Goal: Communication & Community: Answer question/provide support

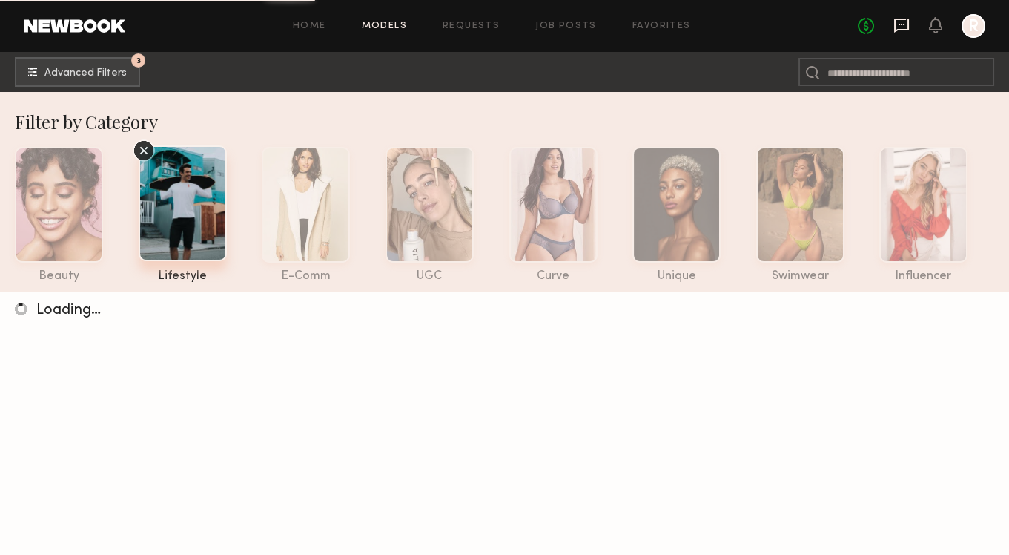
click at [904, 29] on icon at bounding box center [901, 26] width 15 height 14
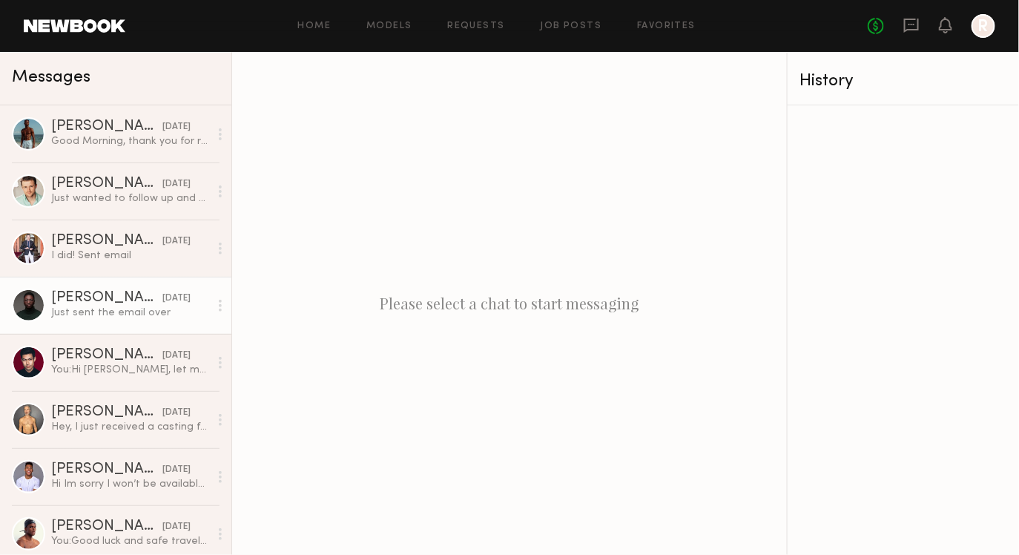
click at [97, 312] on div "Just sent the email over" at bounding box center [130, 313] width 158 height 14
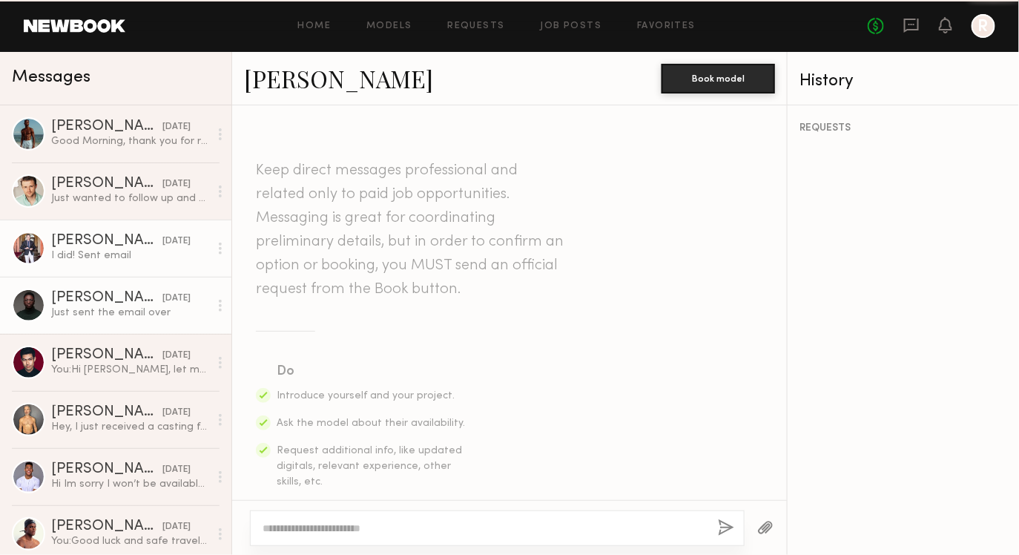
scroll to position [892, 0]
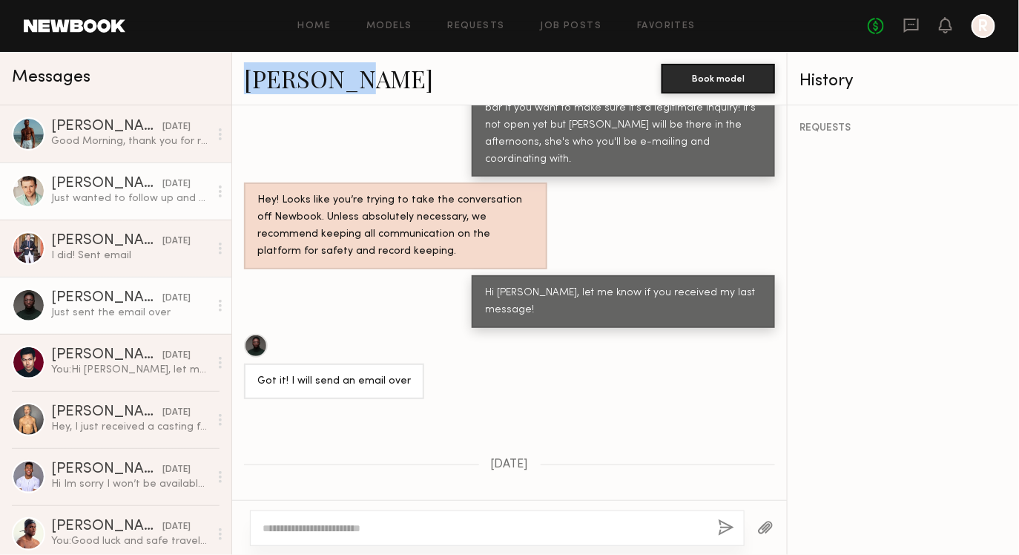
click at [66, 162] on link "Casey D. 09/17/2025 Just wanted to follow up and see if you received my email? …" at bounding box center [115, 190] width 231 height 57
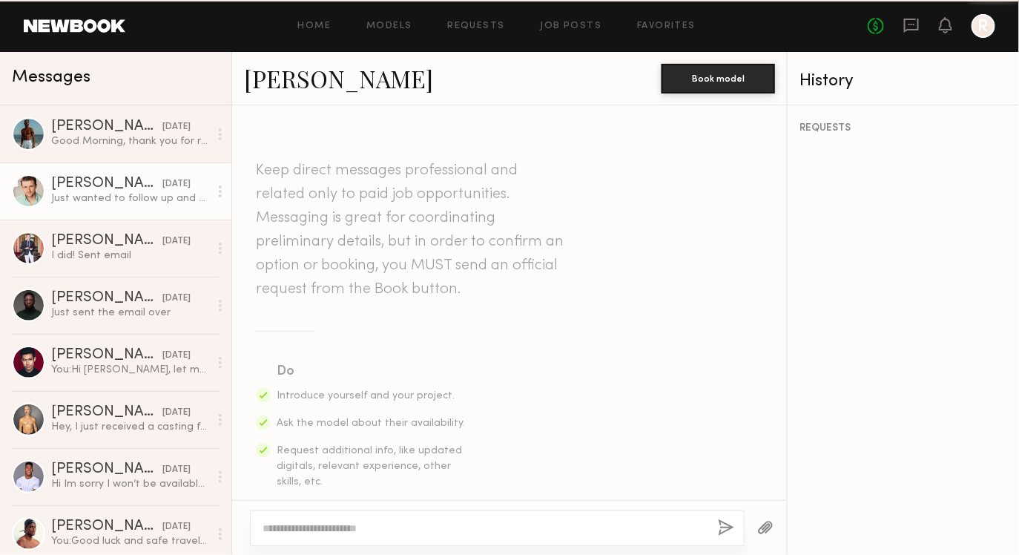
scroll to position [968, 0]
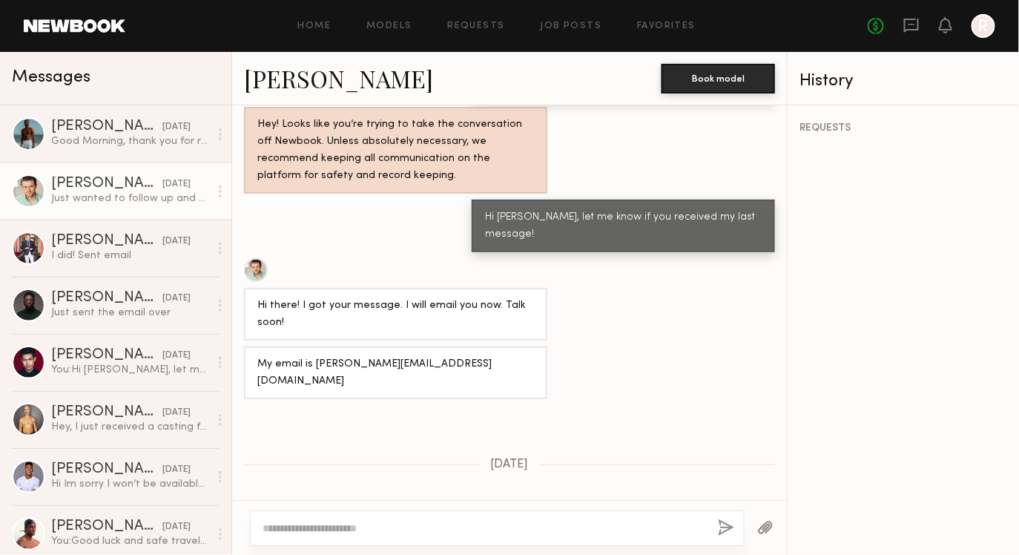
click at [296, 90] on link "Casey D." at bounding box center [338, 78] width 189 height 32
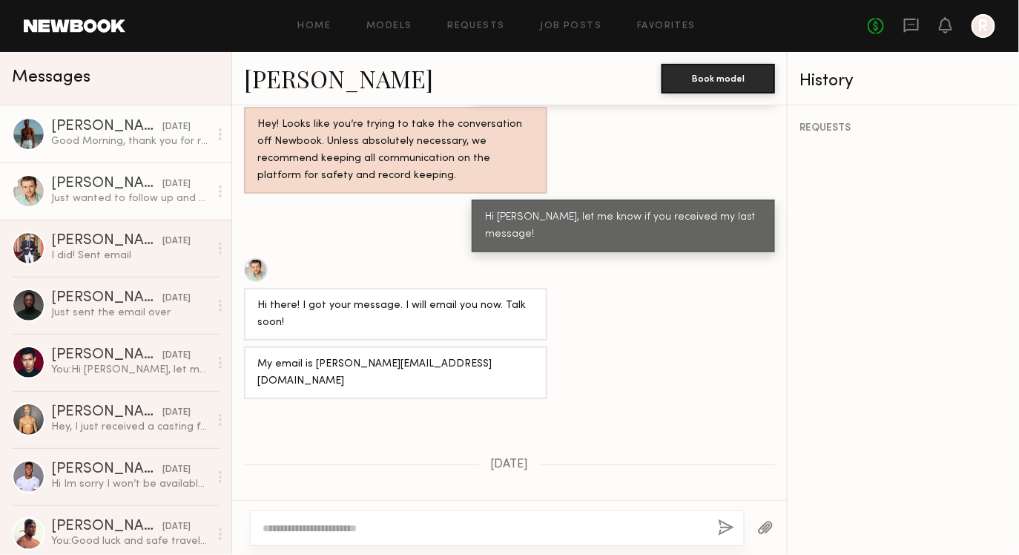
click at [122, 138] on div "Good Morning, thank you for reaching out. I will send an email. What date and t…" at bounding box center [130, 141] width 158 height 14
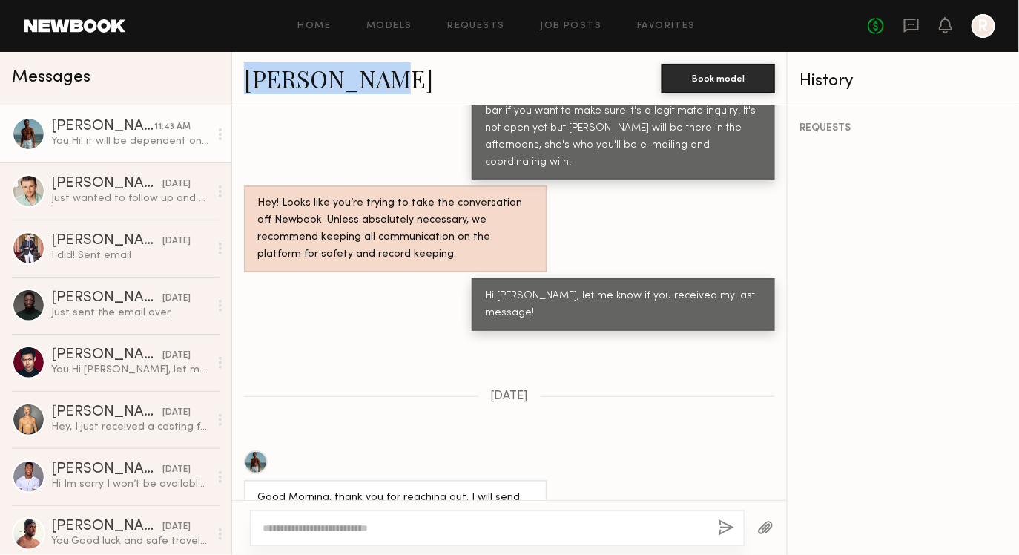
scroll to position [1220, 0]
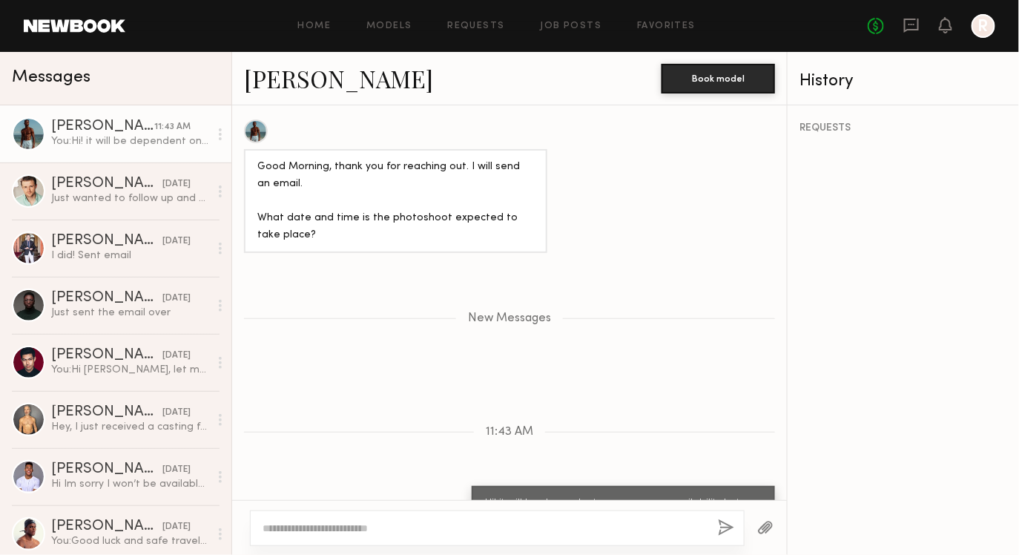
click at [291, 280] on div "New Messages" at bounding box center [509, 315] width 555 height 113
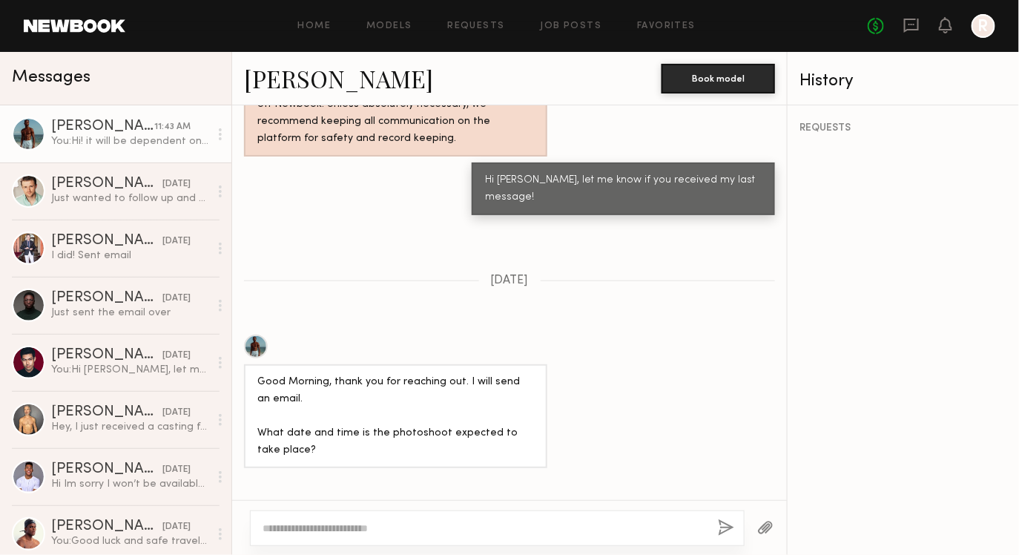
scroll to position [819, 0]
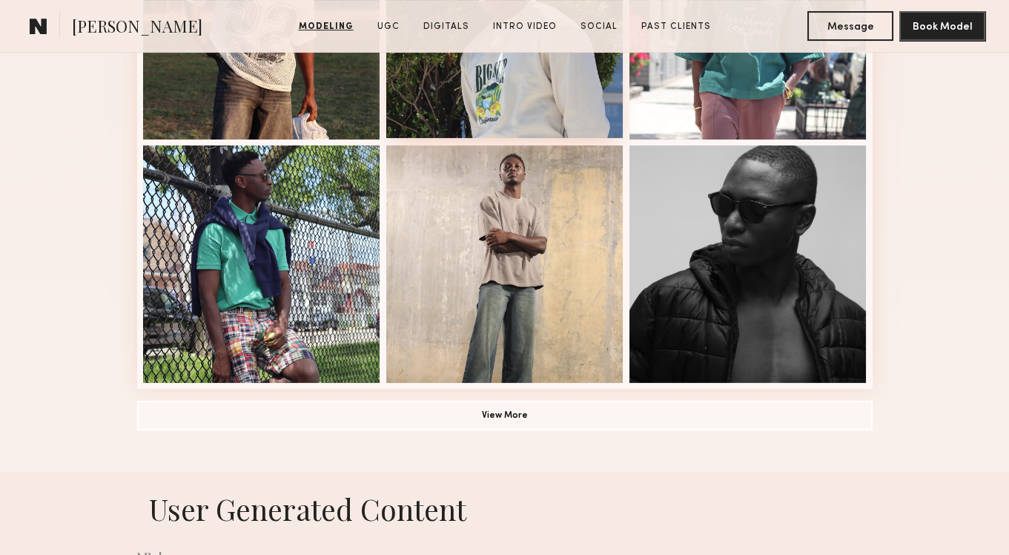
scroll to position [828, 0]
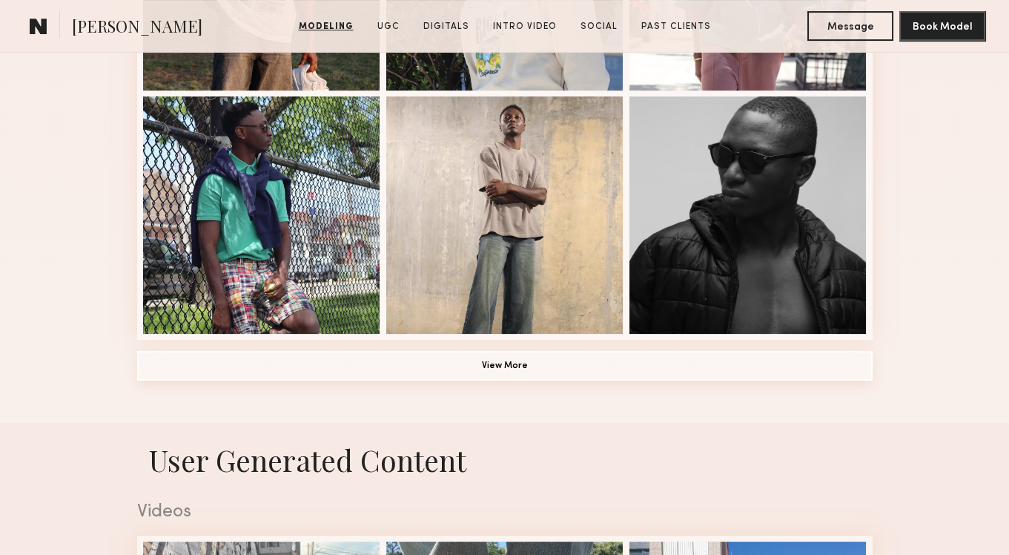
click at [514, 360] on button "View More" at bounding box center [505, 366] width 736 height 30
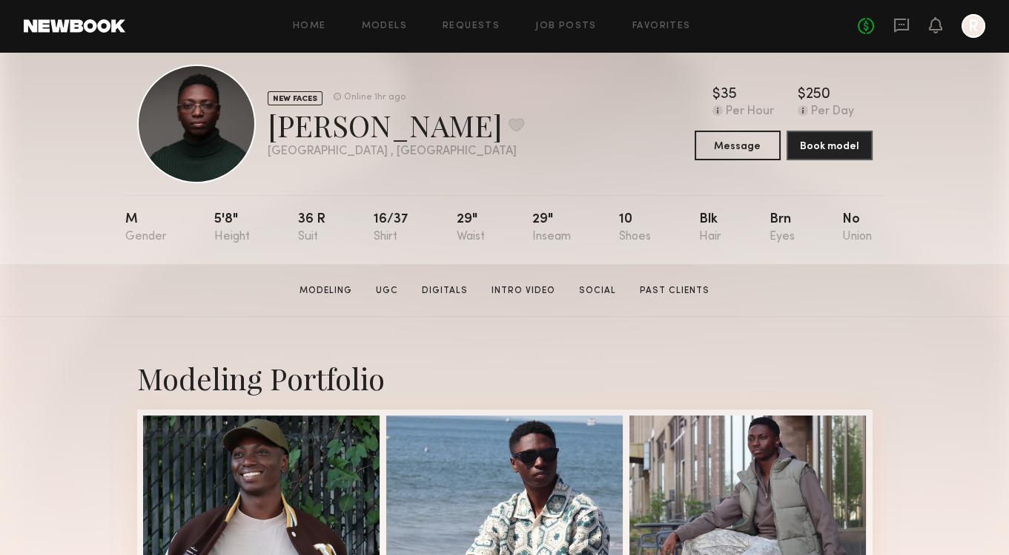
scroll to position [0, 0]
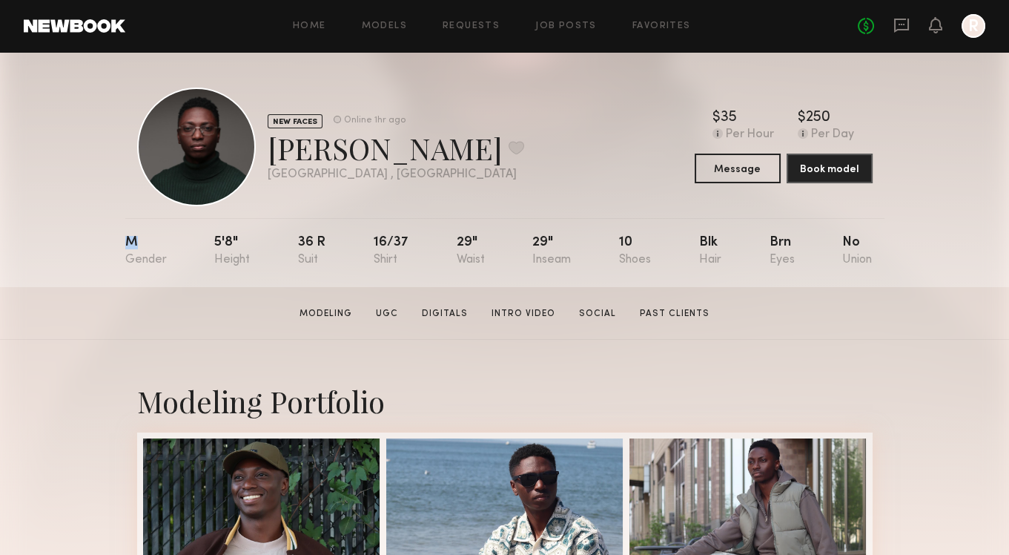
drag, startPoint x: 127, startPoint y: 240, endPoint x: 168, endPoint y: 263, distance: 46.8
click at [168, 264] on nb-model-profile-props "M 5'8" 36 r 16/37 29" 29" 10 Blk Brn No" at bounding box center [504, 252] width 759 height 69
click at [168, 263] on div "M 5'8" 36 r 16/37 29" 29" 10 Blk Brn No" at bounding box center [499, 252] width 748 height 69
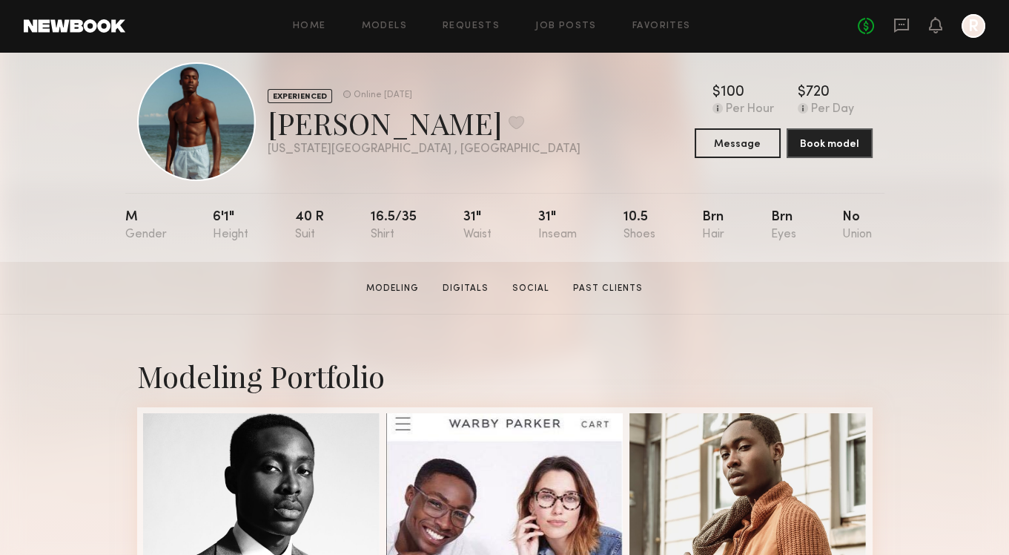
scroll to position [10, 0]
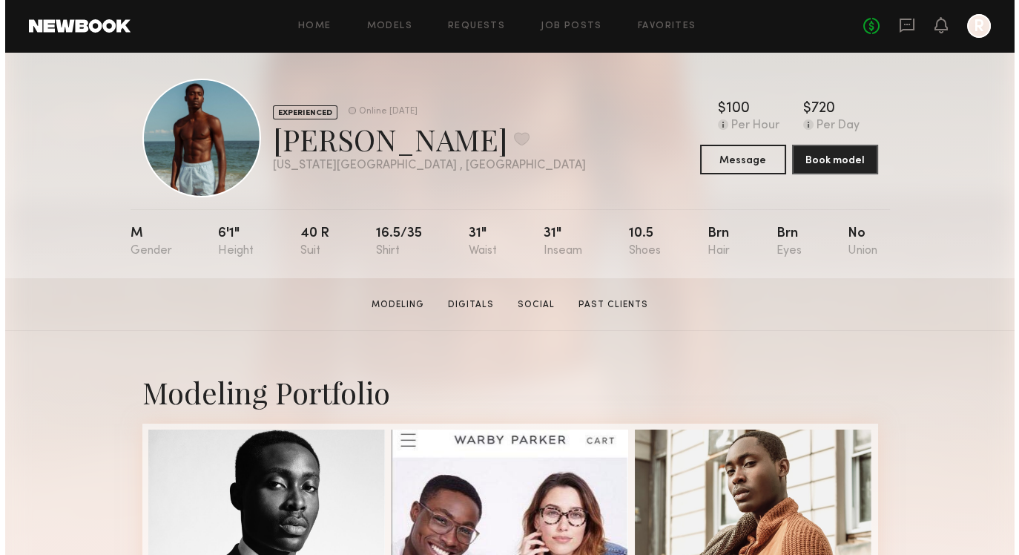
scroll to position [0, 0]
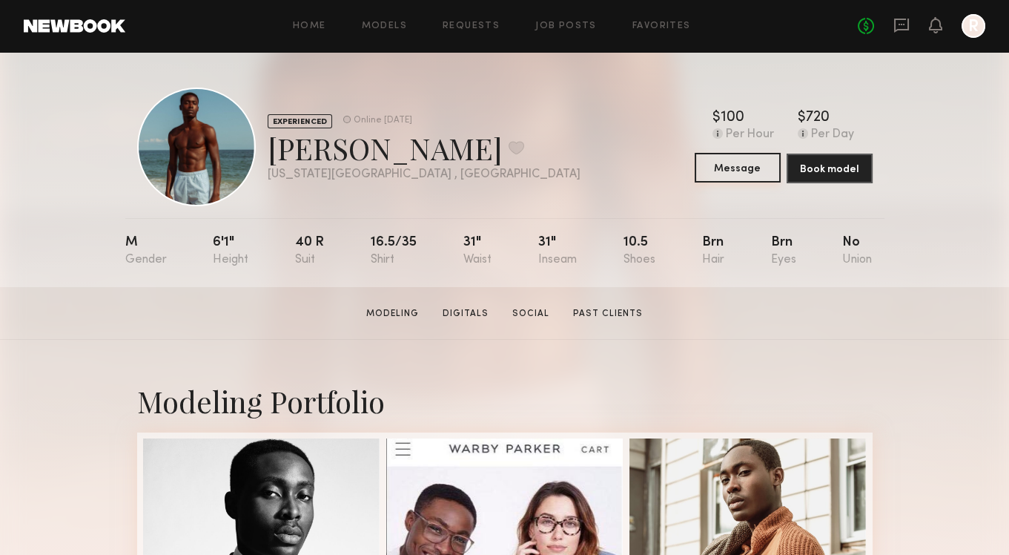
click at [725, 178] on button "Message" at bounding box center [738, 168] width 86 height 30
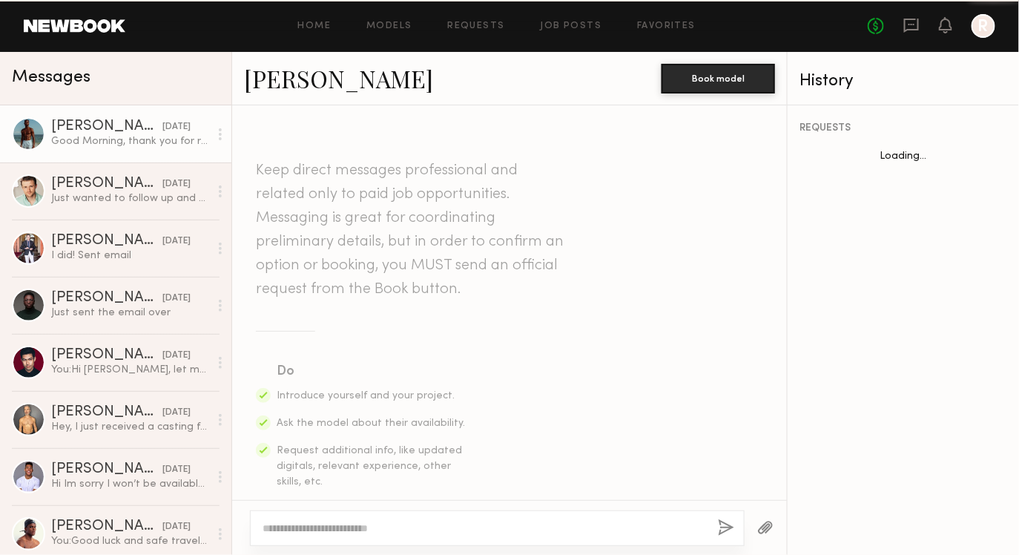
scroll to position [889, 0]
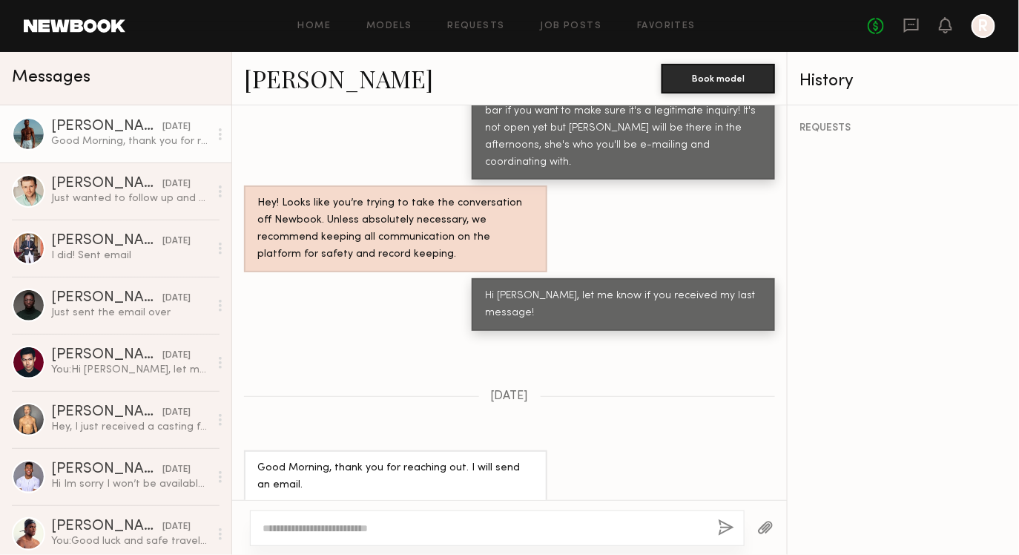
click at [415, 511] on div at bounding box center [497, 528] width 495 height 36
click at [409, 528] on textarea at bounding box center [485, 528] width 444 height 15
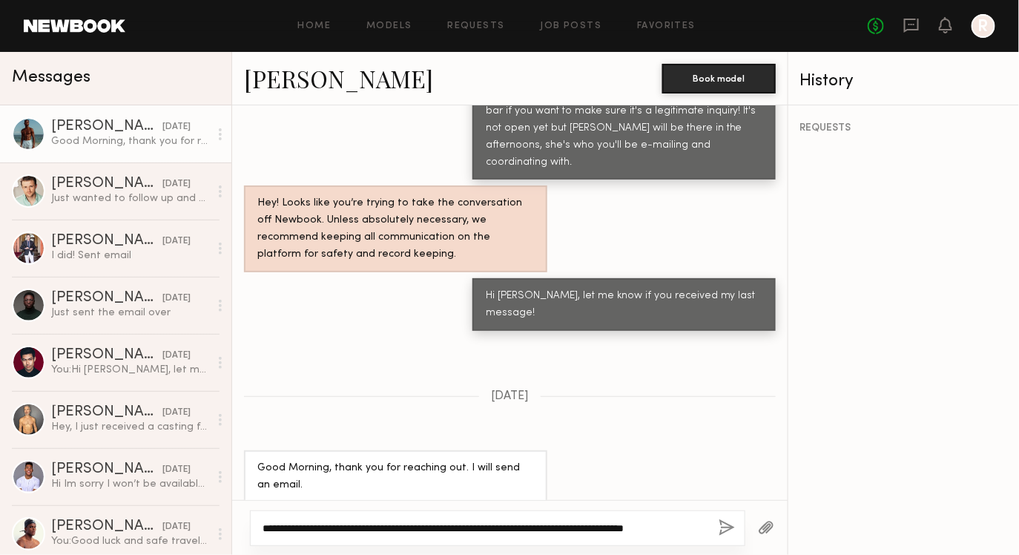
scroll to position [890, 0]
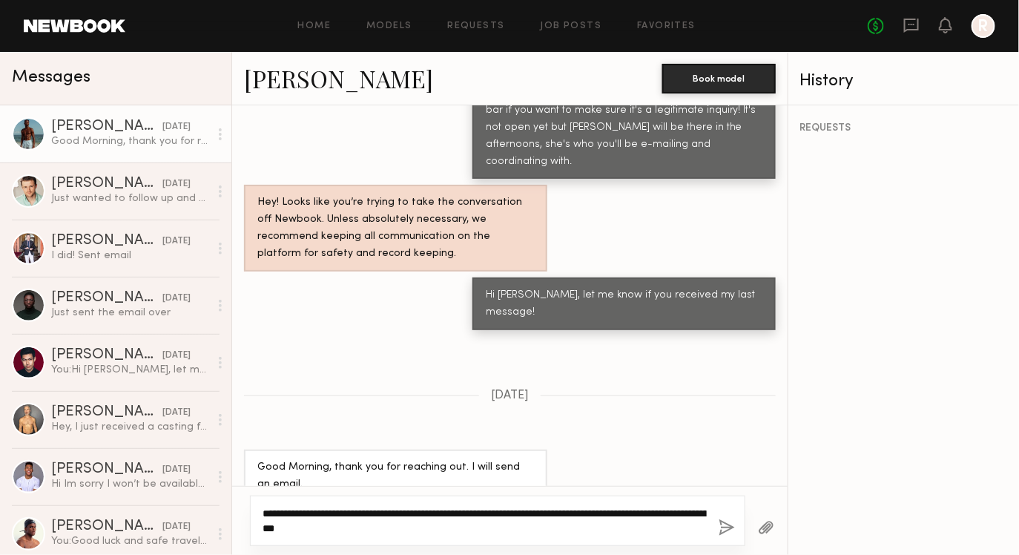
type textarea "**********"
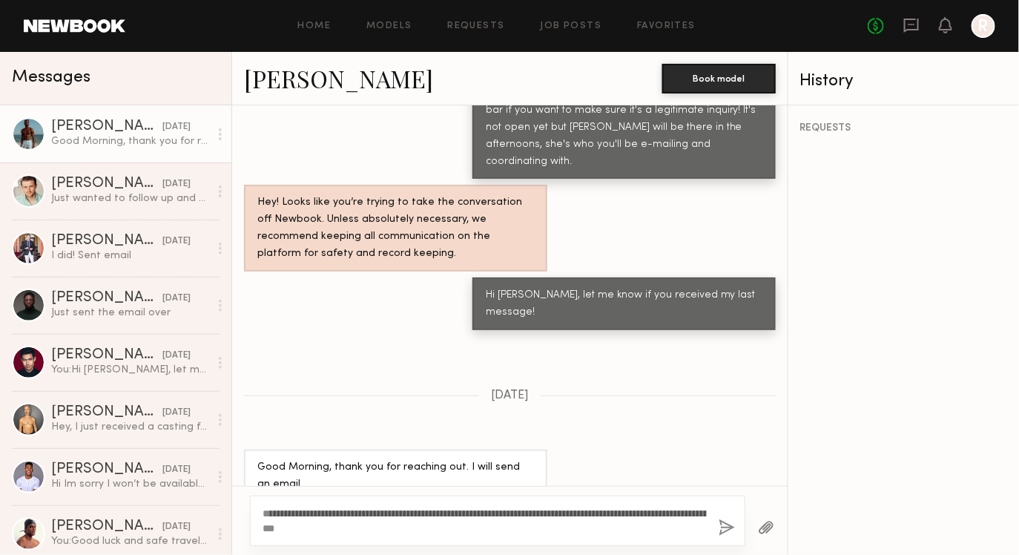
click at [731, 523] on button "button" at bounding box center [727, 528] width 16 height 19
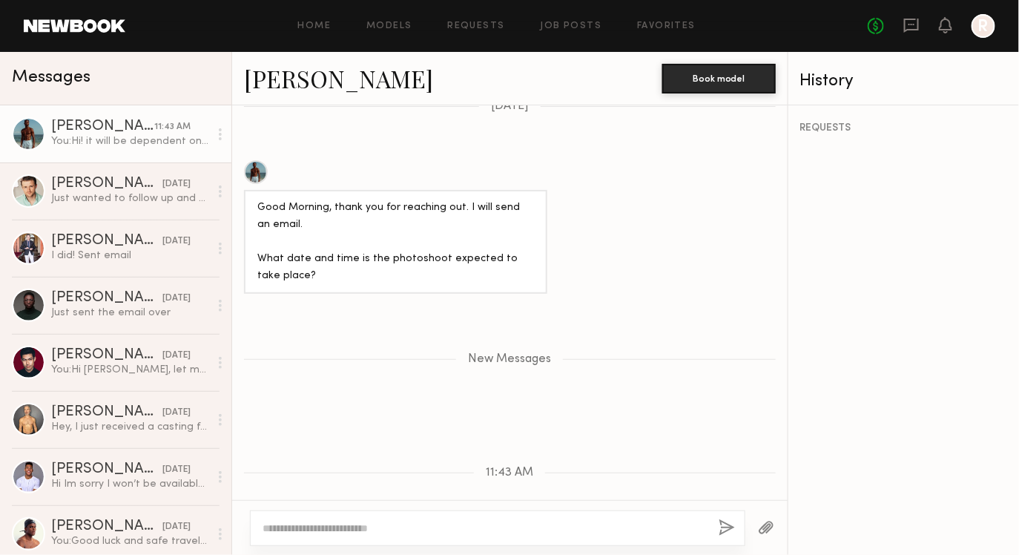
scroll to position [1220, 0]
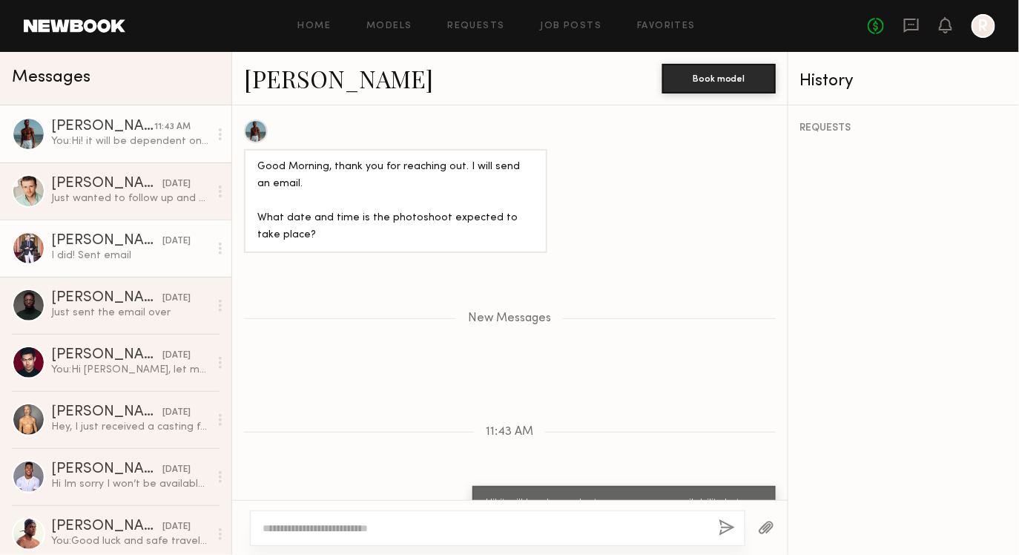
click at [143, 264] on link "Matt W. 09/17/2025 I did! Sent email" at bounding box center [115, 248] width 231 height 57
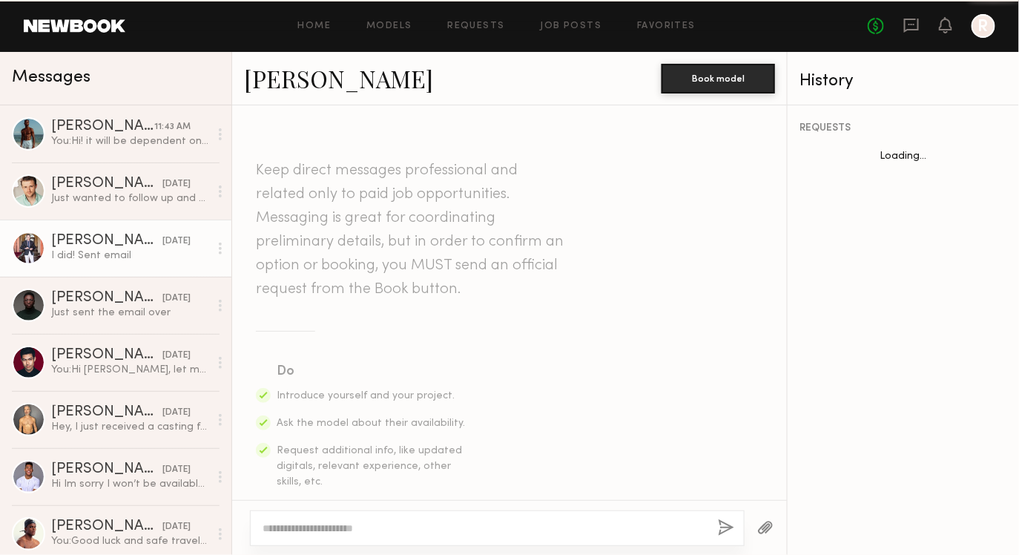
scroll to position [821, 0]
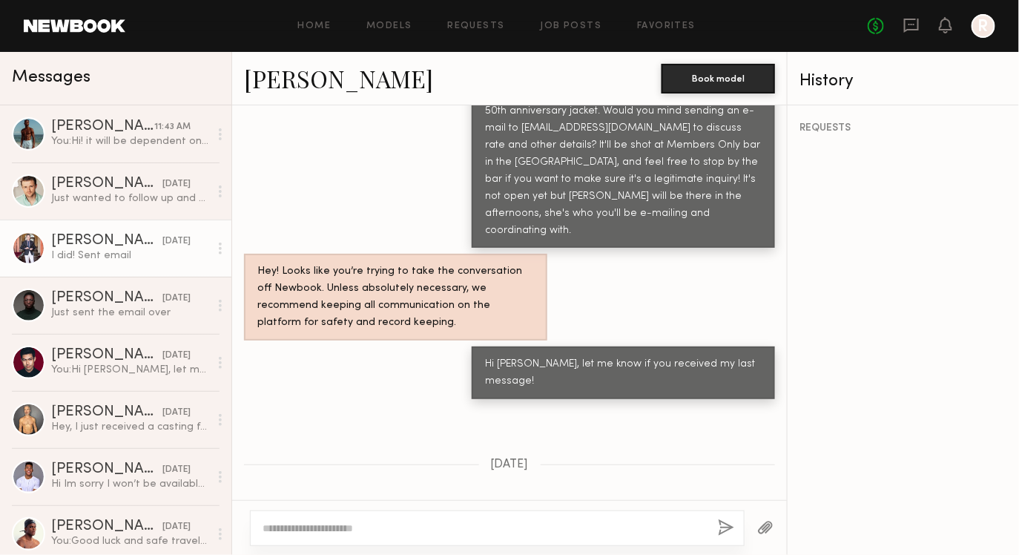
click at [289, 77] on link "[PERSON_NAME]" at bounding box center [338, 78] width 189 height 32
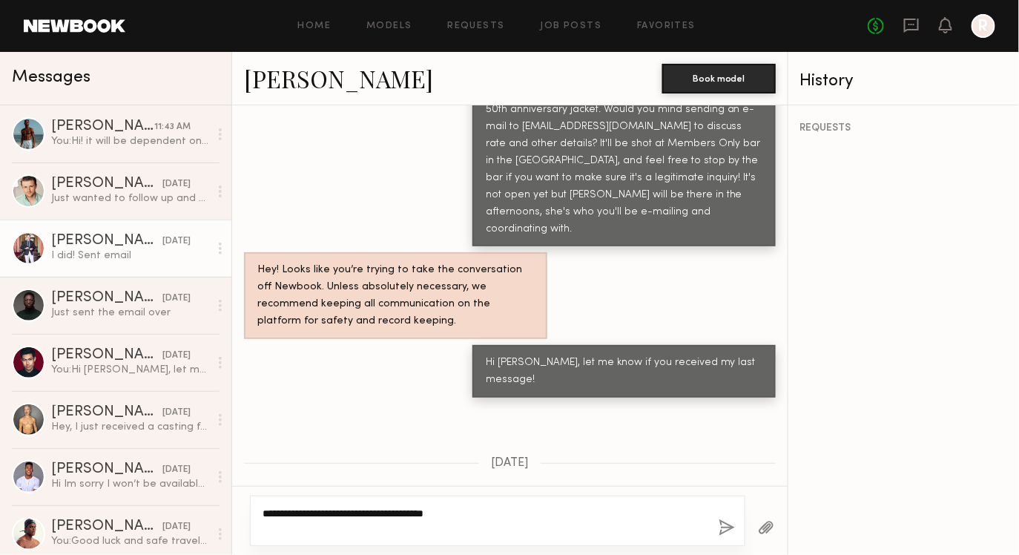
type textarea "**********"
click at [719, 527] on button "button" at bounding box center [727, 528] width 16 height 19
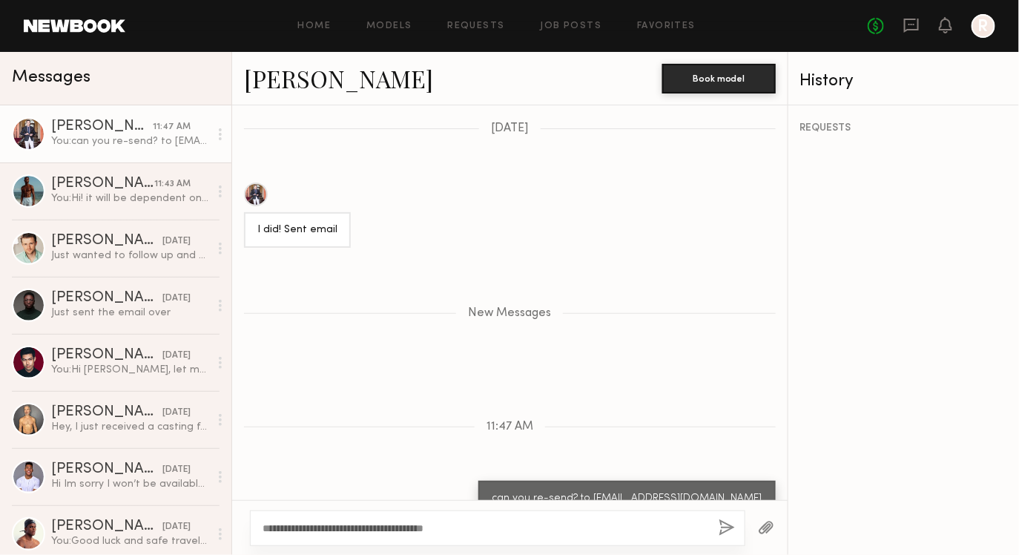
scroll to position [1210, 0]
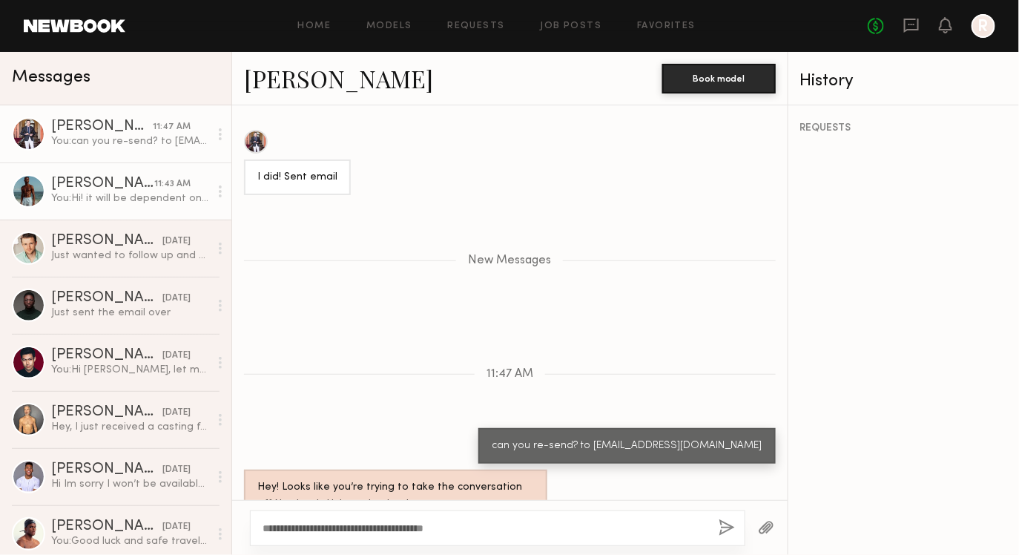
click at [123, 202] on div "You: Hi! it will be dependent on everyones availability but we're hoping for ne…" at bounding box center [130, 198] width 158 height 14
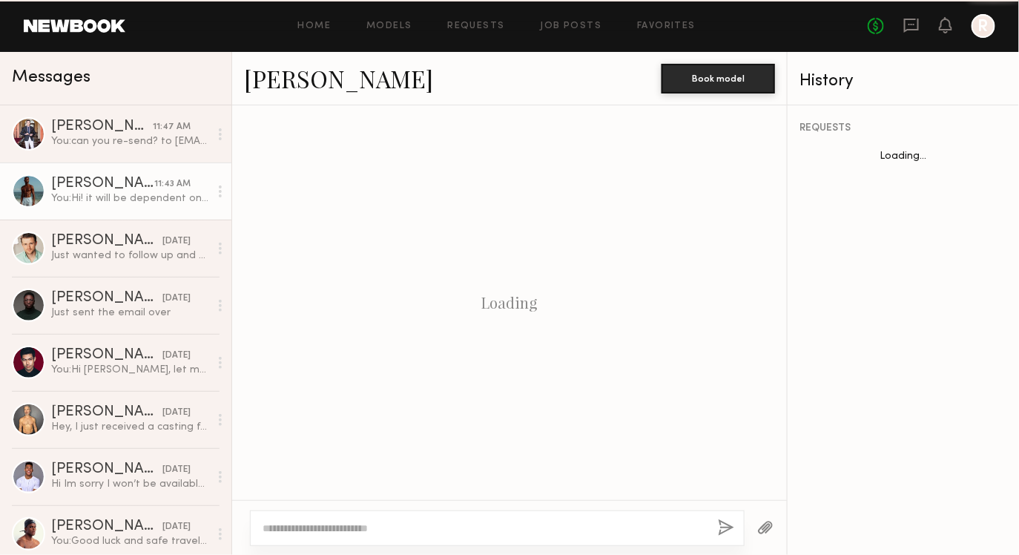
scroll to position [1107, 0]
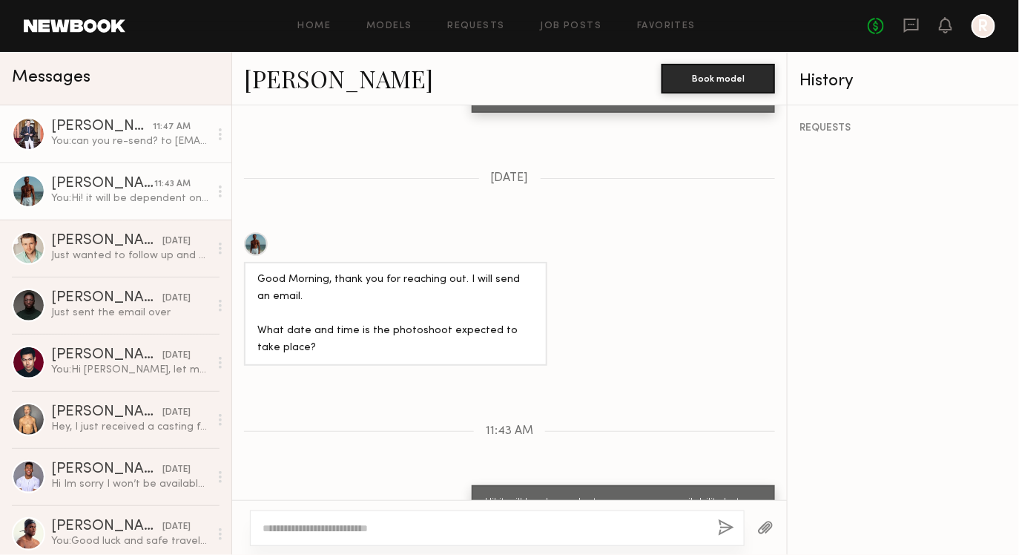
click at [123, 153] on link "[PERSON_NAME] 11:47 AM You: can you re-send? to [EMAIL_ADDRESS][DOMAIN_NAME]" at bounding box center [115, 133] width 231 height 57
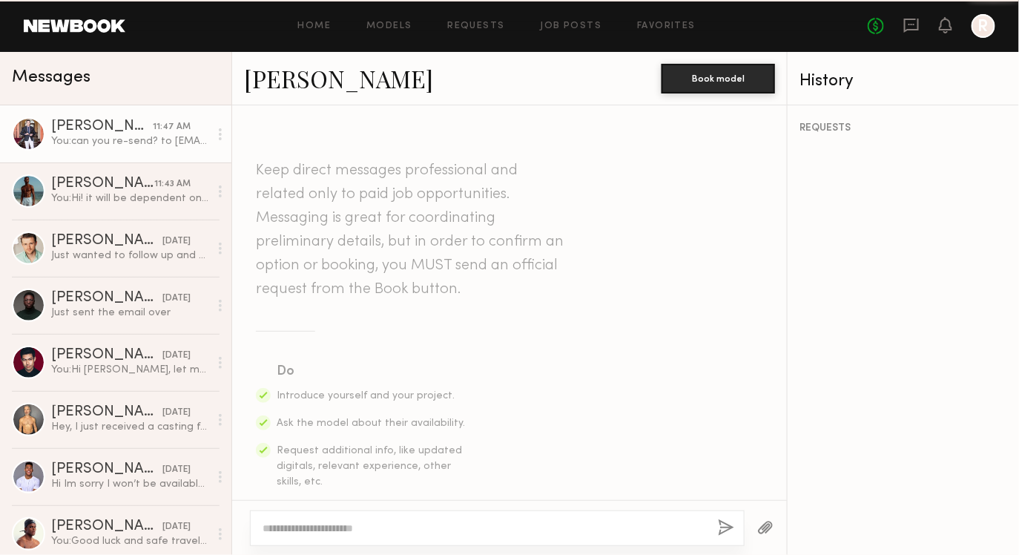
scroll to position [1098, 0]
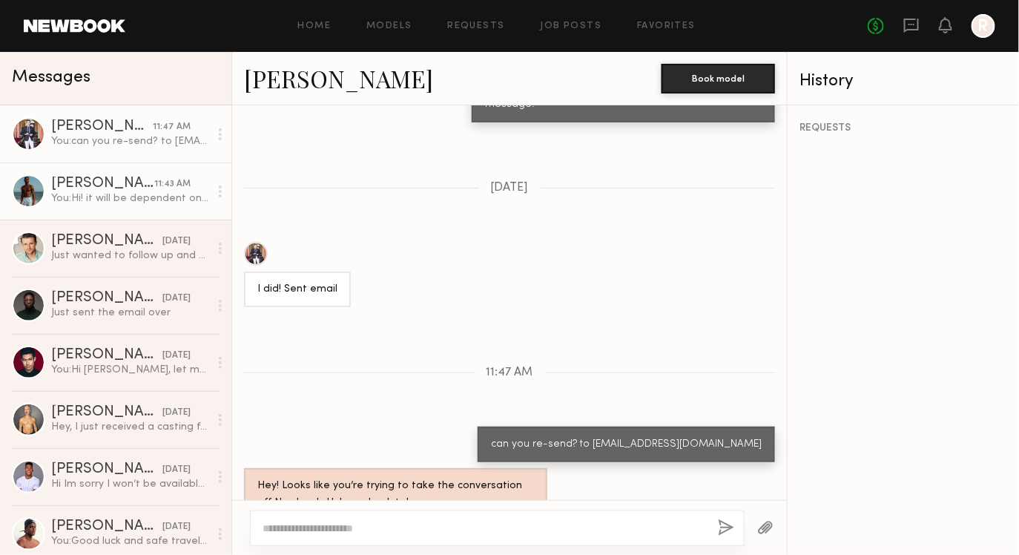
click at [101, 199] on div "You: Hi! it will be dependent on everyones availability but we're hoping for ne…" at bounding box center [130, 198] width 158 height 14
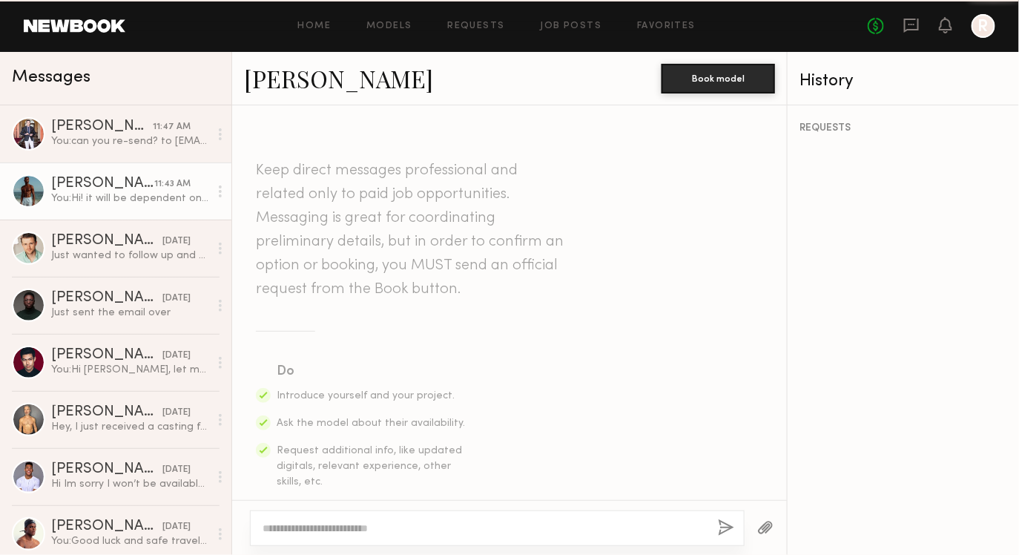
scroll to position [1107, 0]
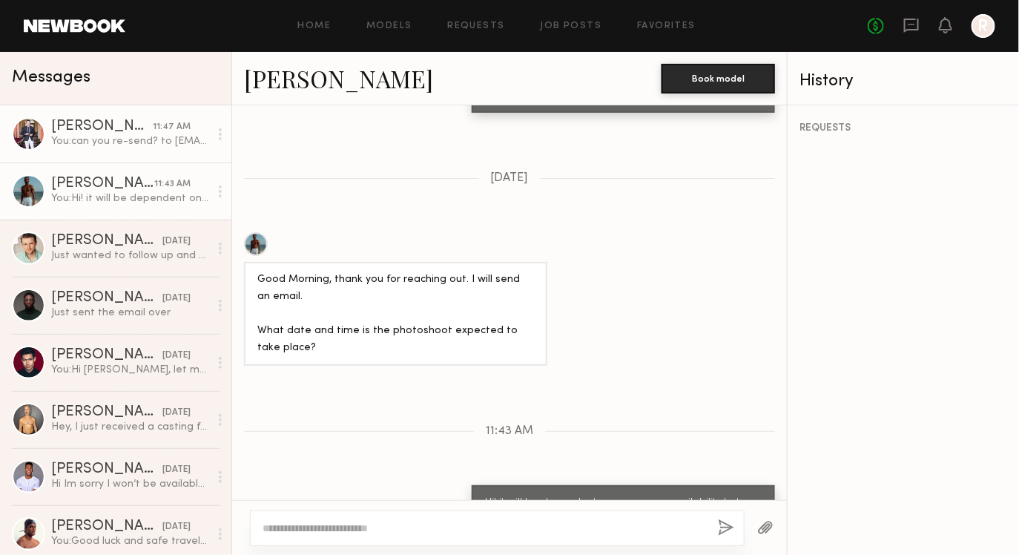
click at [120, 144] on div "You: can you re-send? to [EMAIL_ADDRESS][DOMAIN_NAME]" at bounding box center [130, 141] width 158 height 14
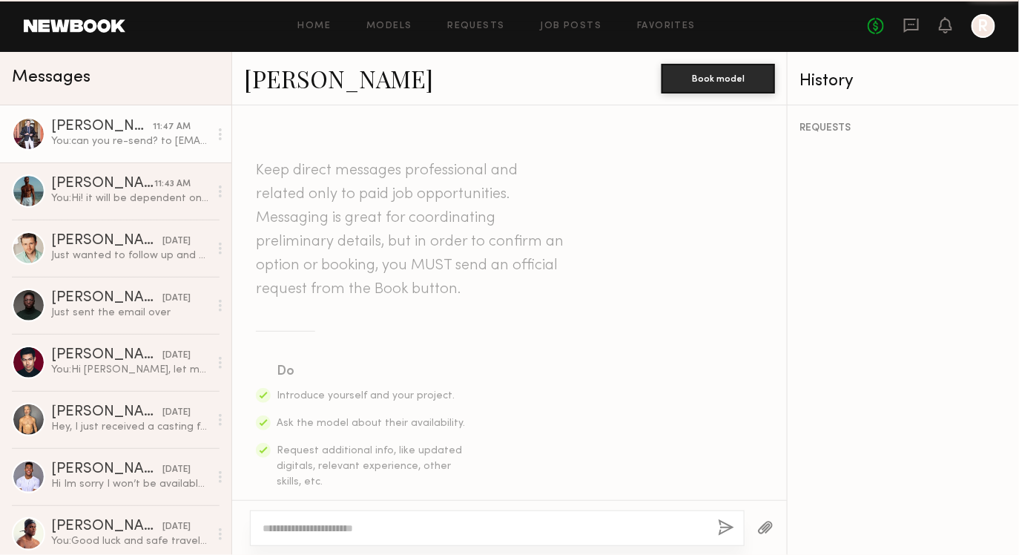
scroll to position [1098, 0]
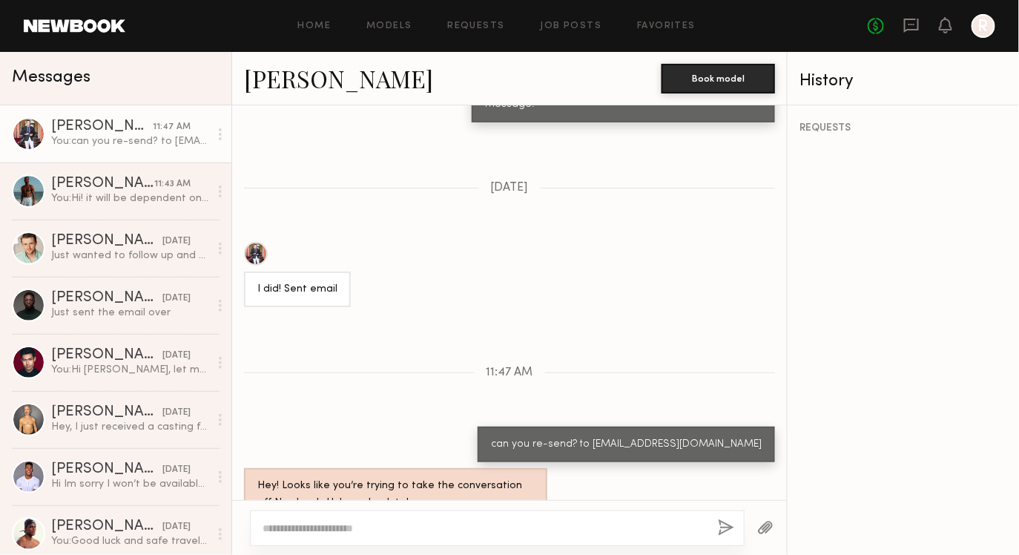
click at [332, 526] on textarea at bounding box center [485, 528] width 444 height 15
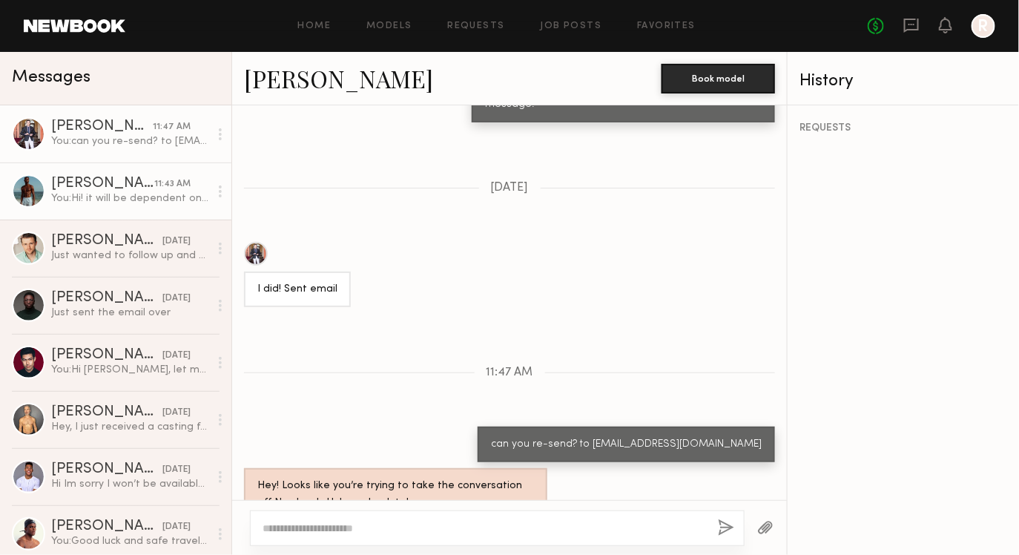
click at [158, 205] on div "You: Hi! it will be dependent on everyones availability but we're hoping for ne…" at bounding box center [130, 198] width 158 height 14
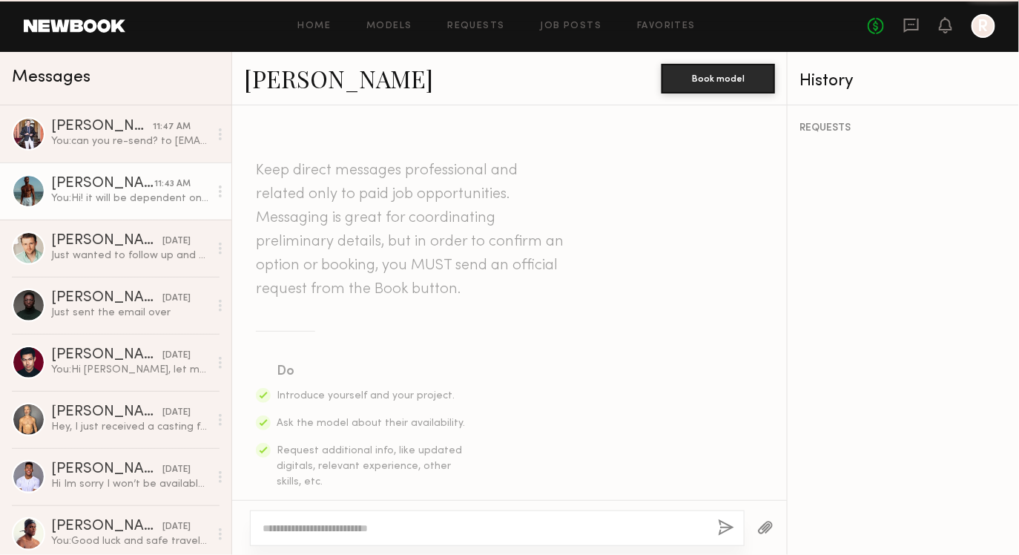
scroll to position [1107, 0]
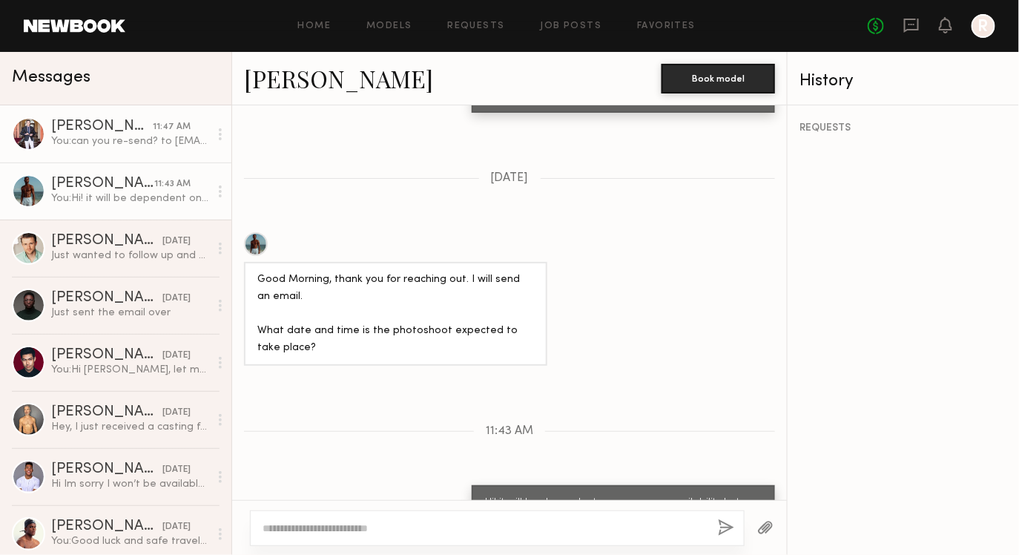
click at [108, 142] on div "You: can you re-send? to [EMAIL_ADDRESS][DOMAIN_NAME]" at bounding box center [130, 141] width 158 height 14
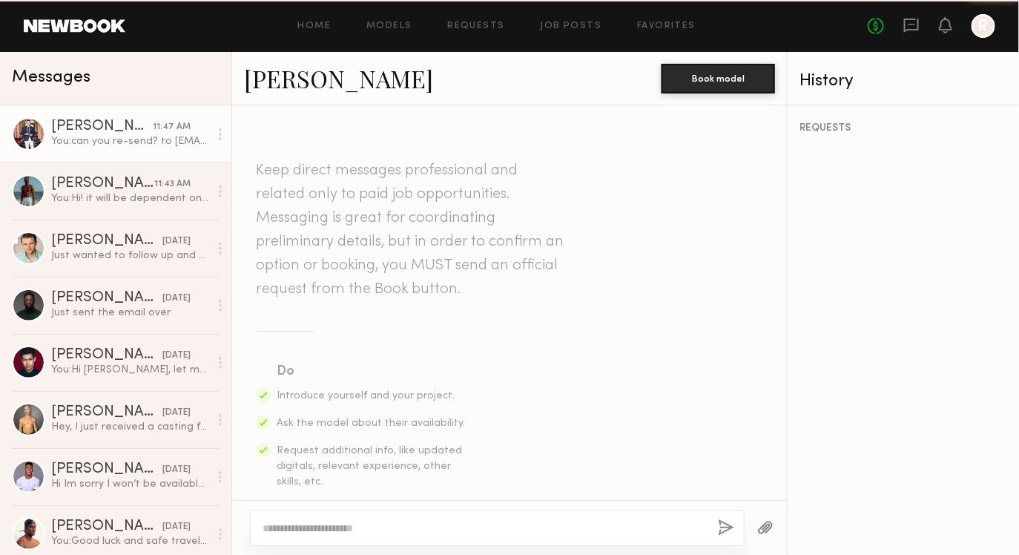
scroll to position [1098, 0]
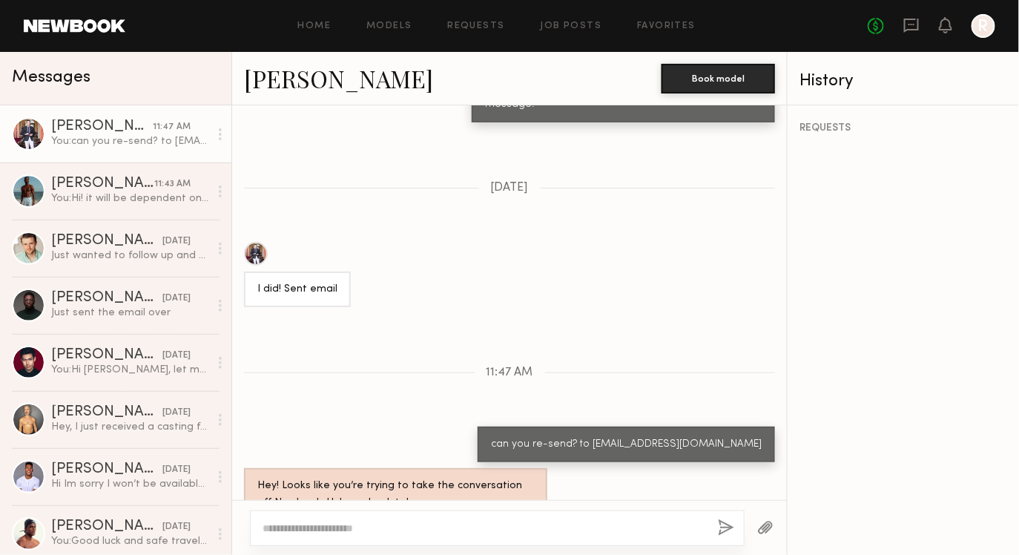
click at [388, 515] on div at bounding box center [497, 528] width 495 height 36
click at [403, 526] on textarea at bounding box center [485, 528] width 444 height 15
type textarea "*"
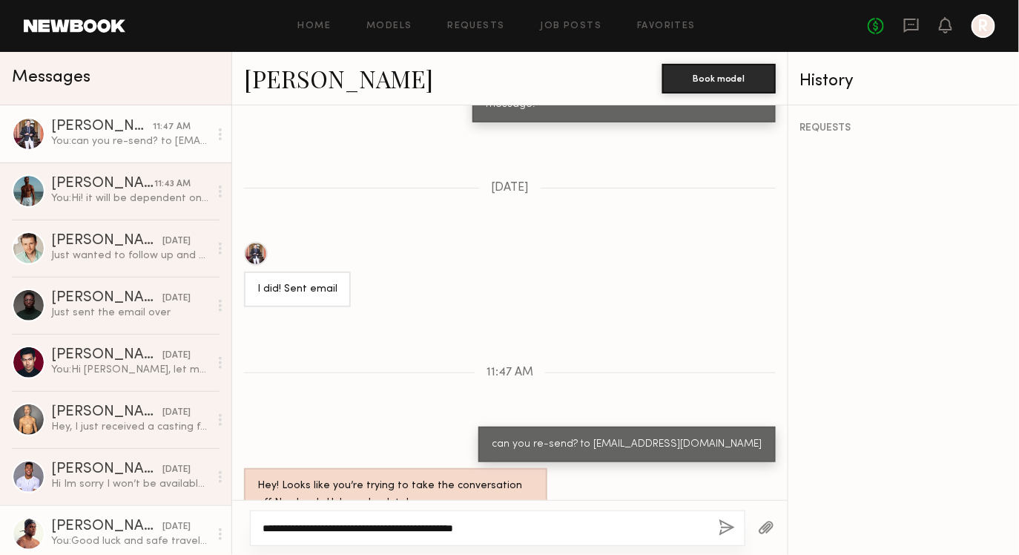
drag, startPoint x: 329, startPoint y: 524, endPoint x: 214, endPoint y: 523, distance: 114.2
click at [214, 523] on div "Messages [PERSON_NAME] 11:47 AM You: can you re-send? to [EMAIL_ADDRESS][DOMAIN…" at bounding box center [509, 303] width 1019 height 503
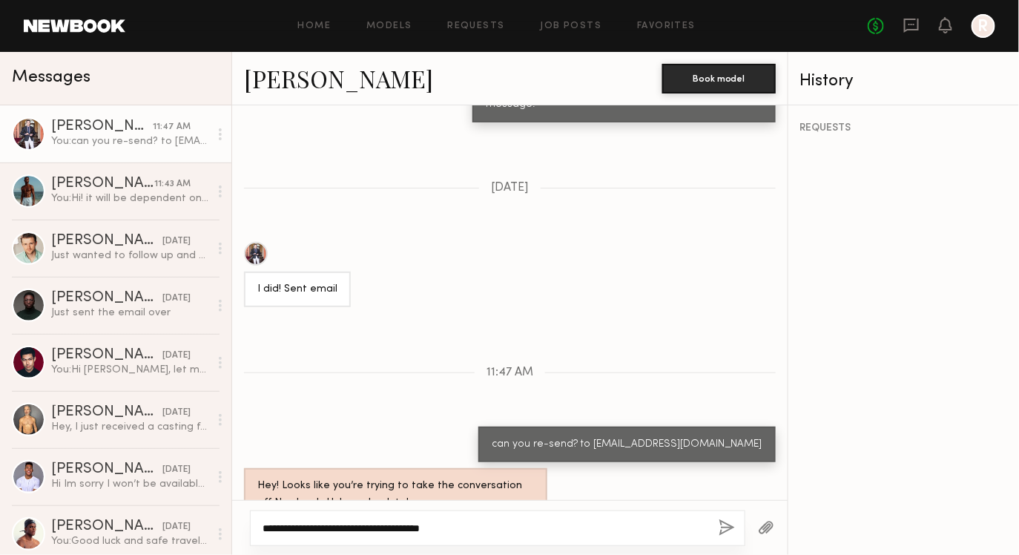
type textarea "**********"
click at [734, 521] on button "button" at bounding box center [727, 528] width 16 height 19
